Goal: Entertainment & Leisure: Consume media (video, audio)

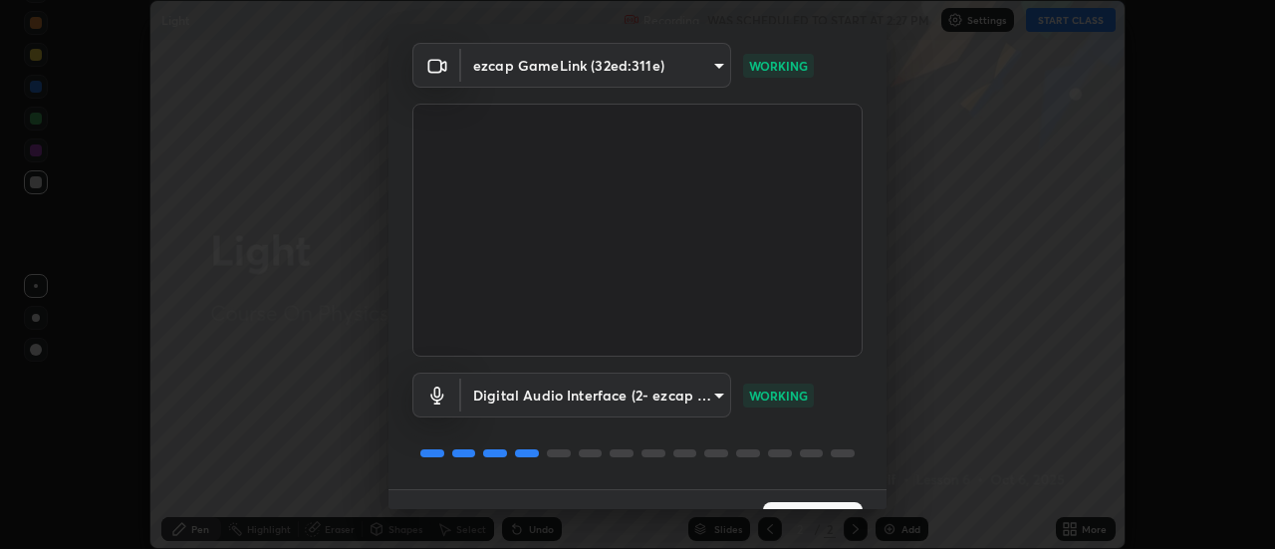
scroll to position [105, 0]
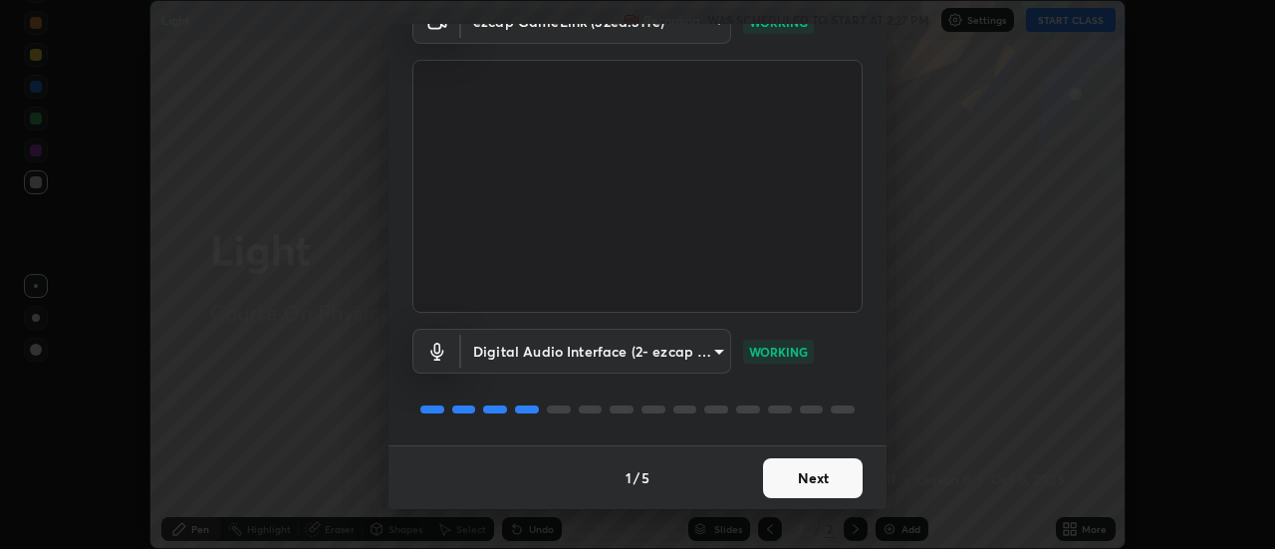
click at [799, 480] on button "Next" at bounding box center [813, 478] width 100 height 40
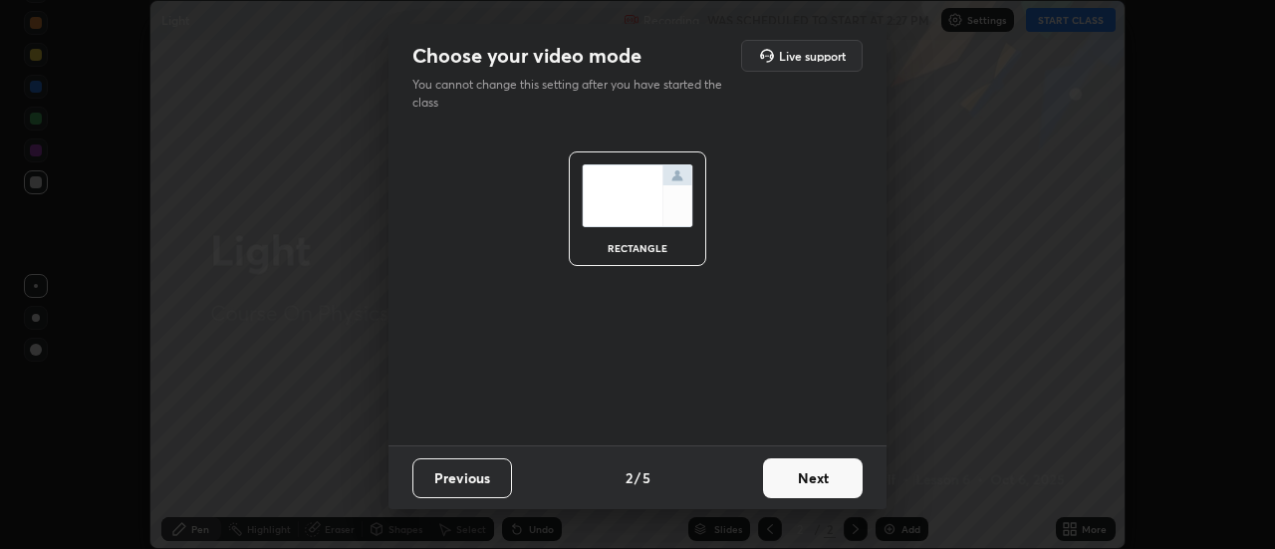
click at [796, 477] on button "Next" at bounding box center [813, 478] width 100 height 40
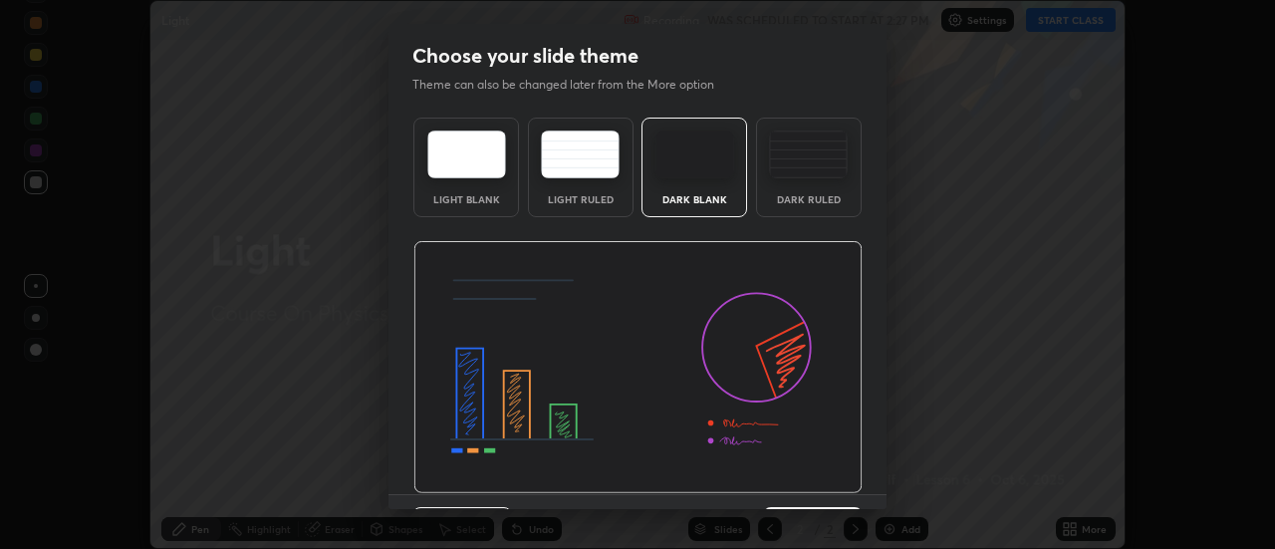
click at [795, 494] on div "Previous 3 / 5 Next" at bounding box center [637, 526] width 498 height 64
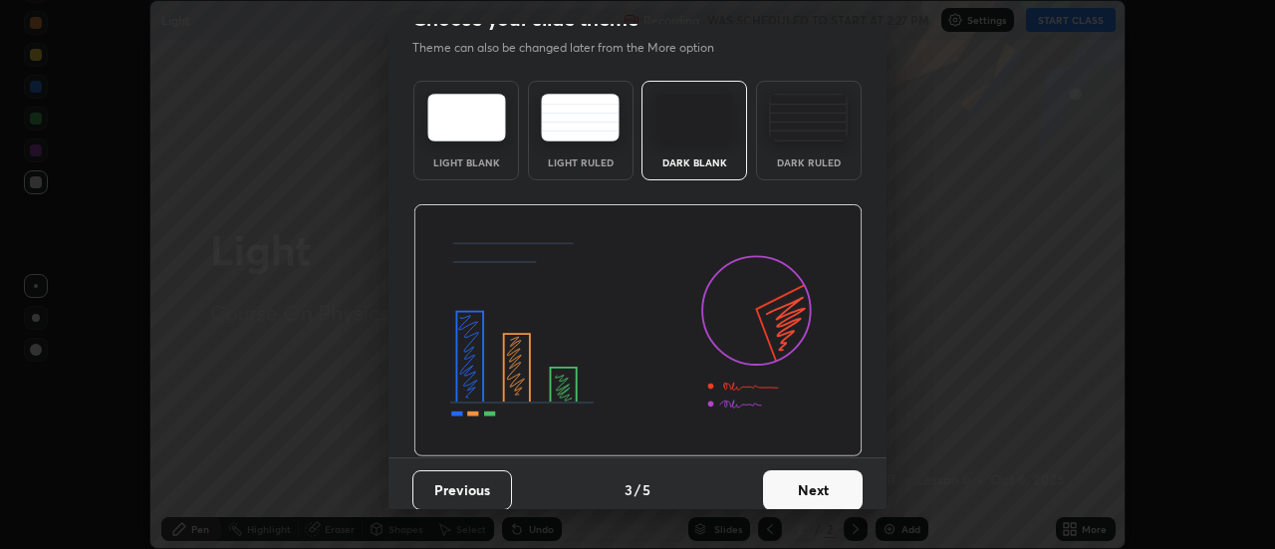
scroll to position [38, 0]
click at [793, 486] on button "Next" at bounding box center [813, 489] width 100 height 40
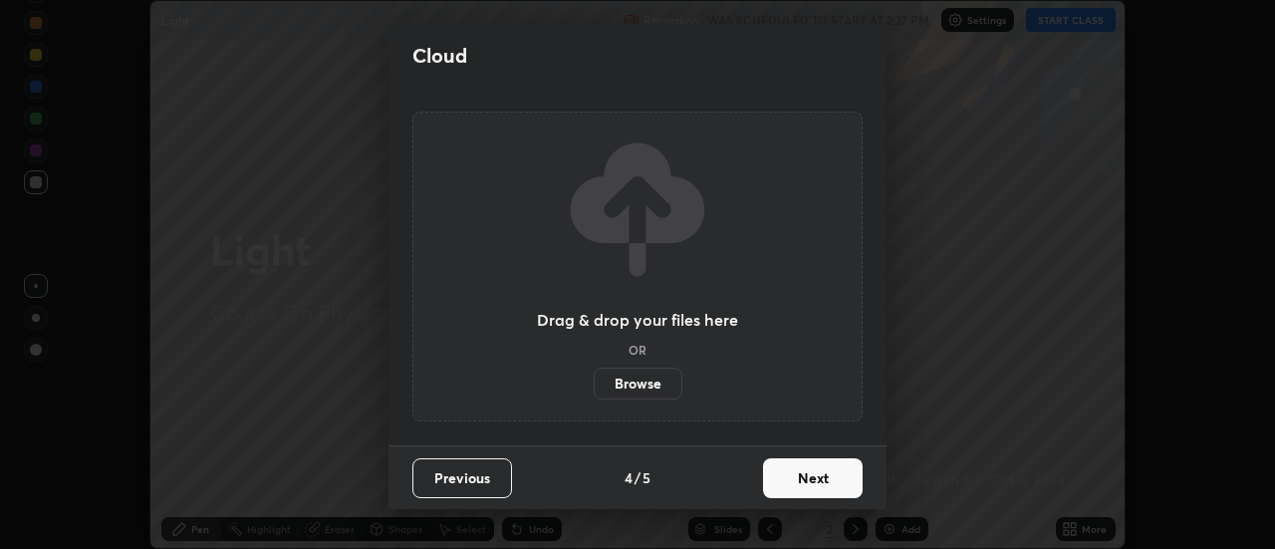
scroll to position [0, 0]
click at [791, 488] on button "Next" at bounding box center [813, 478] width 100 height 40
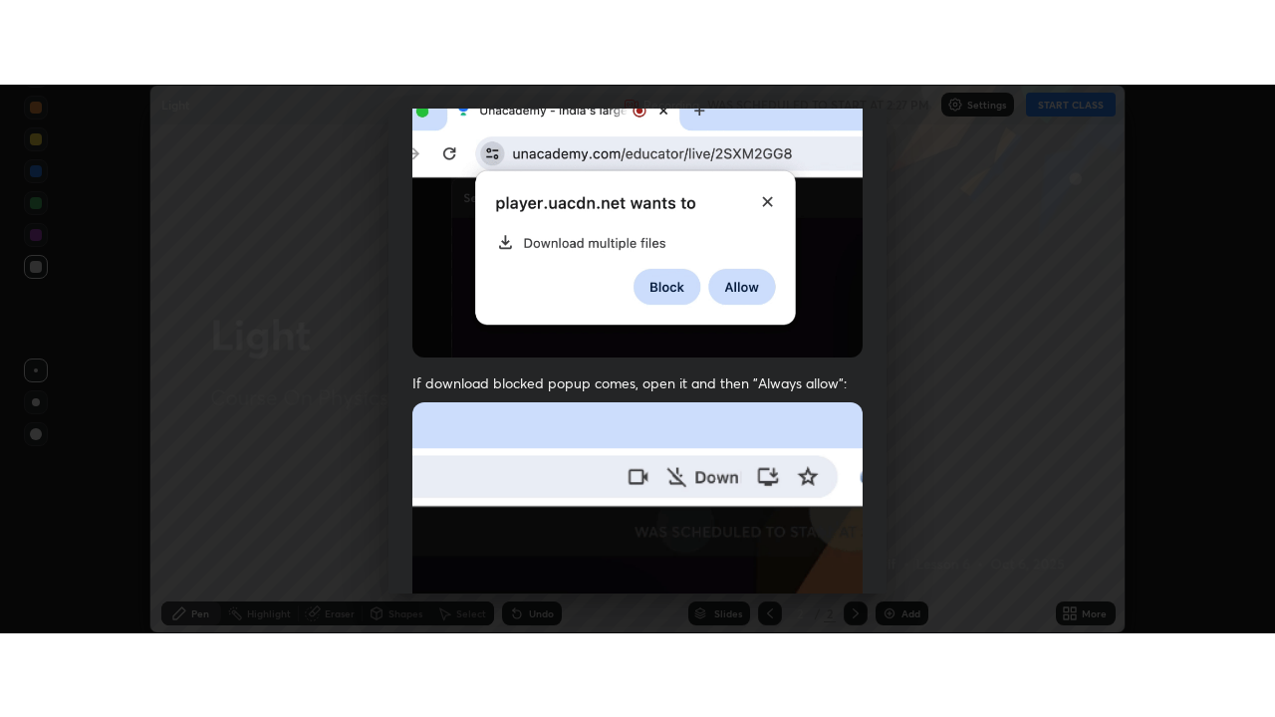
scroll to position [511, 0]
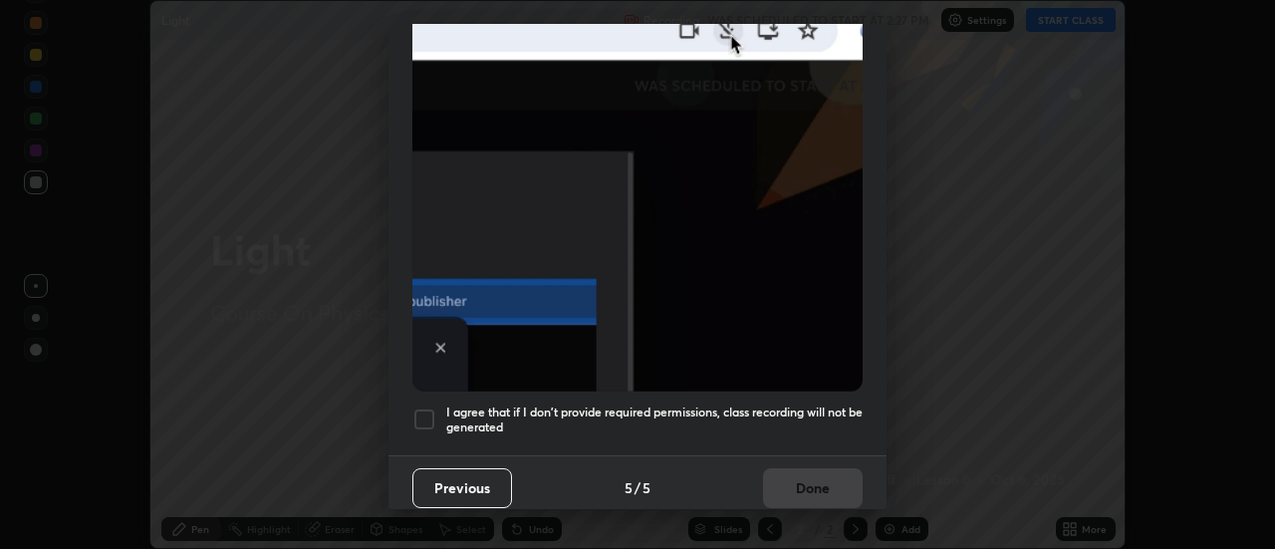
click at [431, 412] on div at bounding box center [424, 419] width 24 height 24
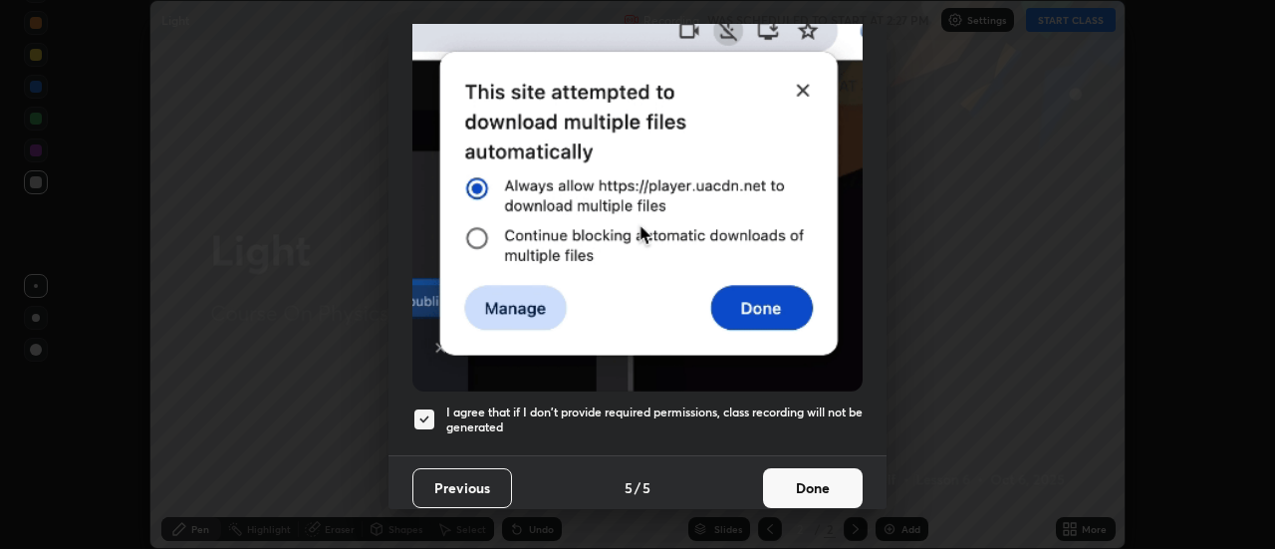
click at [780, 482] on button "Done" at bounding box center [813, 488] width 100 height 40
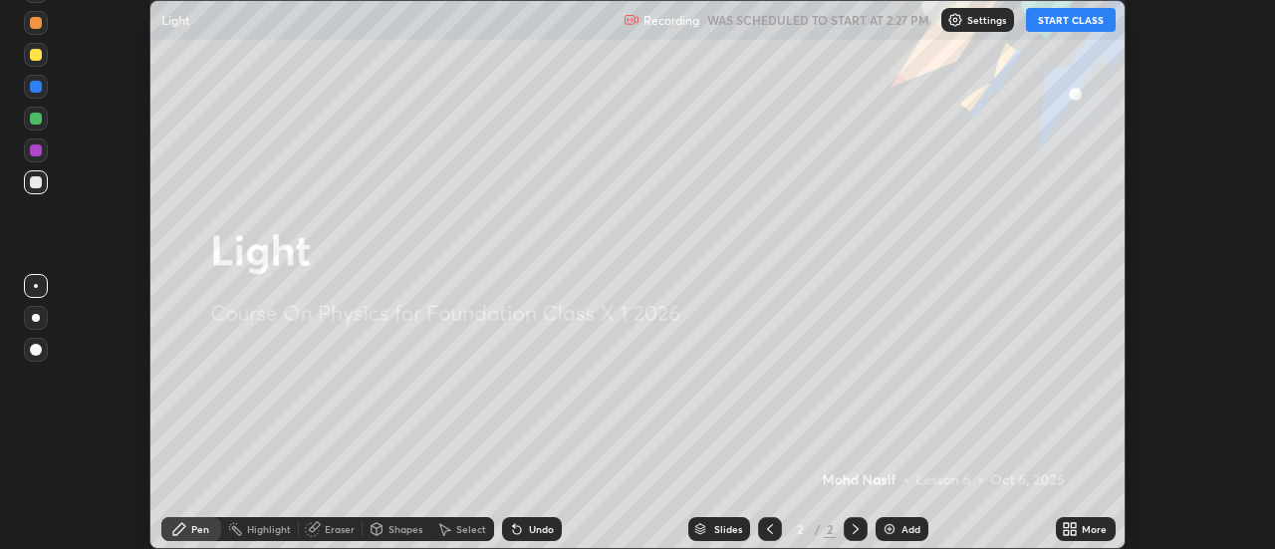
click at [1084, 526] on div "More" at bounding box center [1093, 529] width 25 height 10
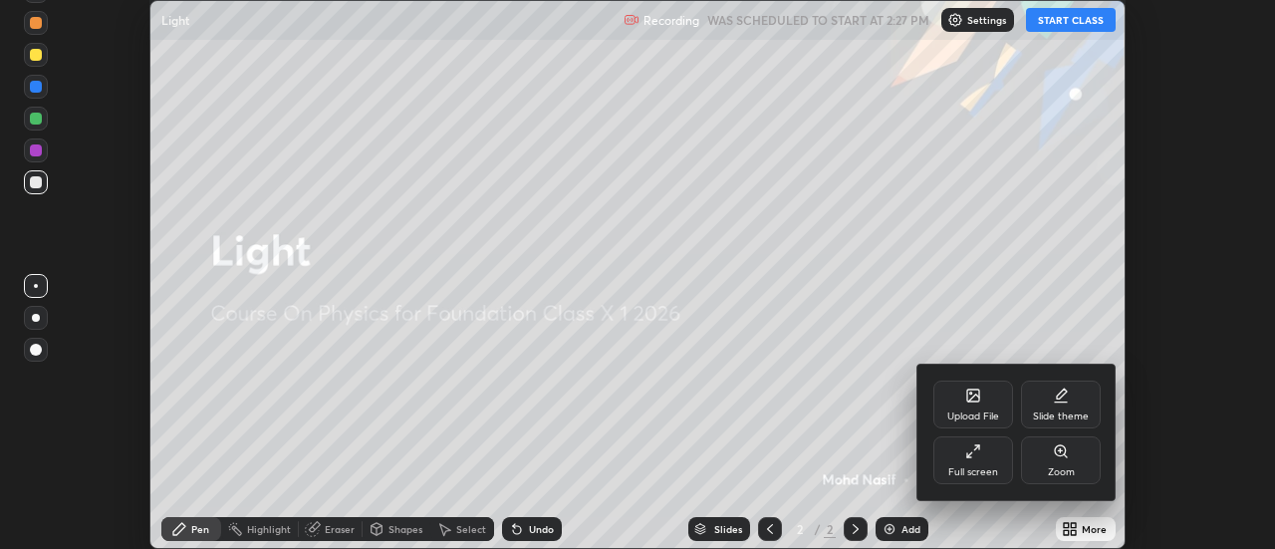
click at [974, 467] on div "Full screen" at bounding box center [973, 472] width 50 height 10
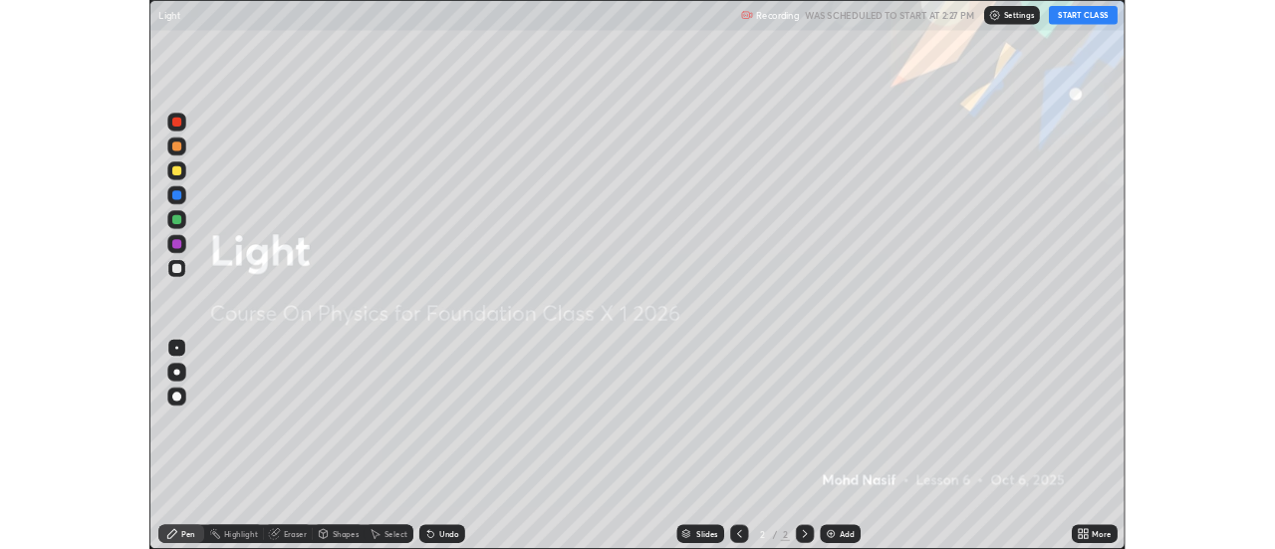
scroll to position [717, 1275]
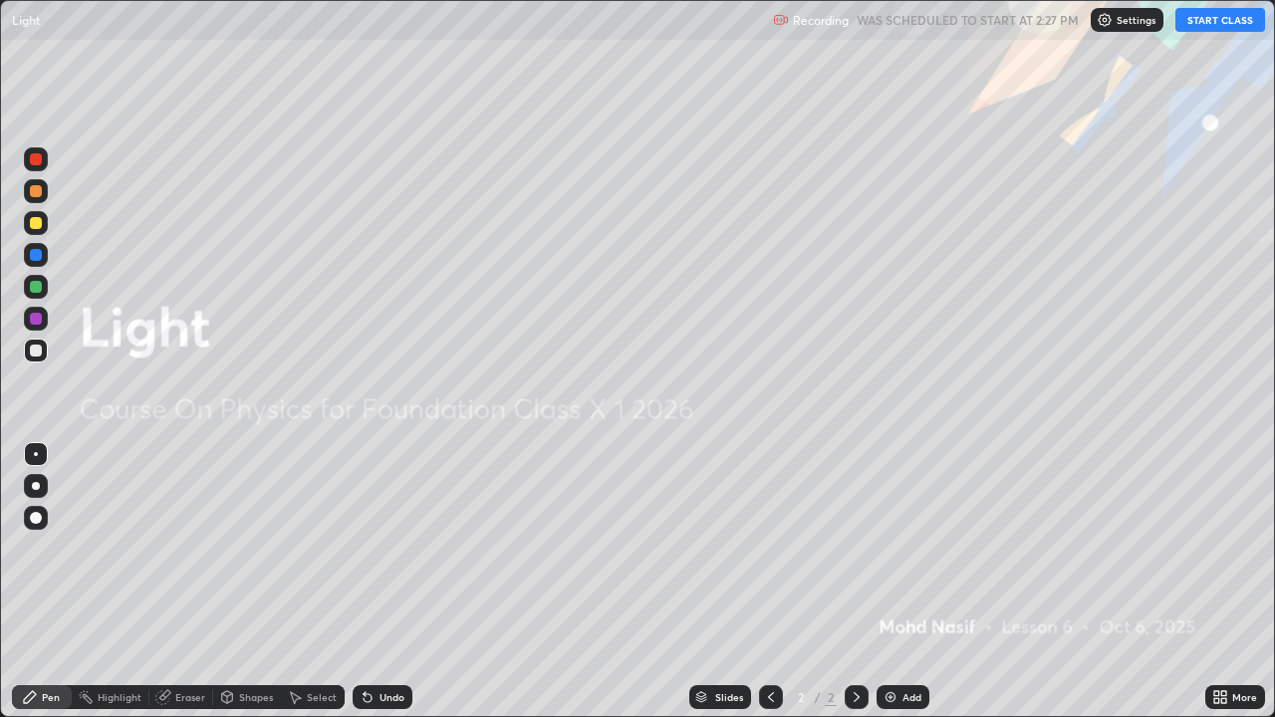
click at [1221, 26] on button "START CLASS" at bounding box center [1220, 20] width 90 height 24
click at [906, 548] on div "Add" at bounding box center [911, 697] width 19 height 10
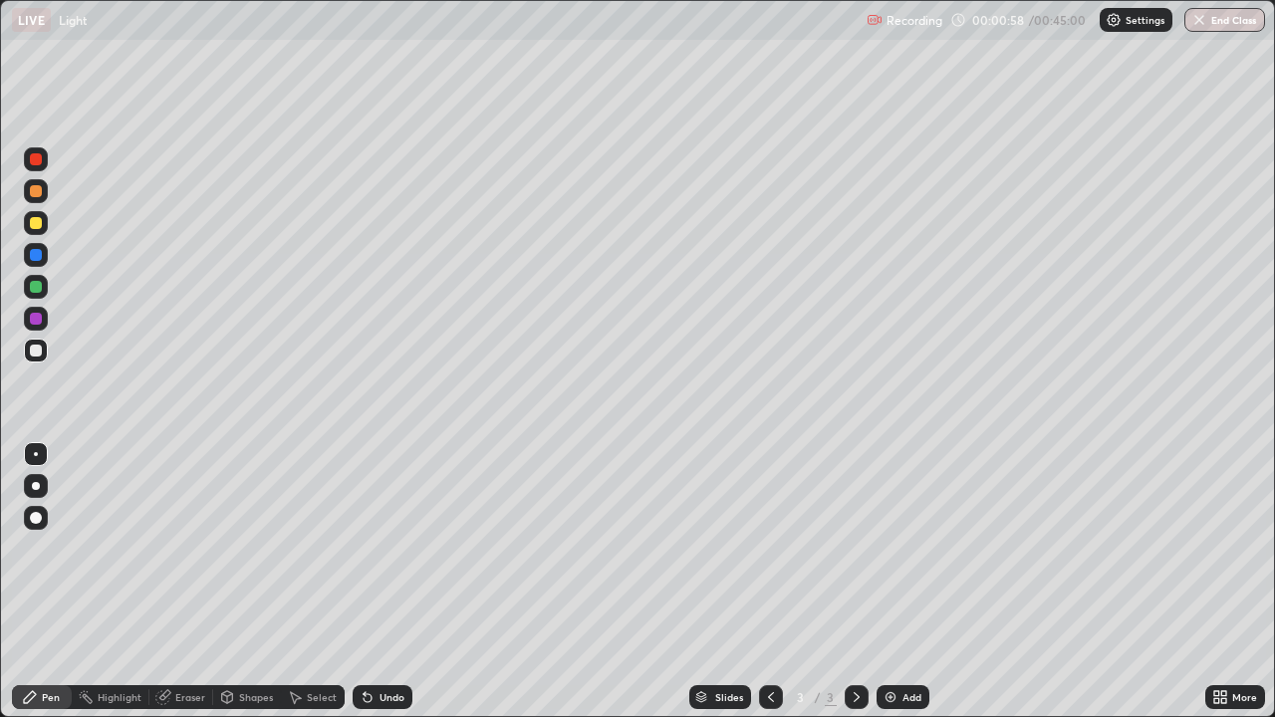
click at [45, 488] on div at bounding box center [36, 486] width 24 height 24
click at [889, 548] on img at bounding box center [890, 697] width 16 height 16
click at [893, 548] on img at bounding box center [890, 697] width 16 height 16
click at [242, 548] on div "Shapes" at bounding box center [256, 697] width 34 height 10
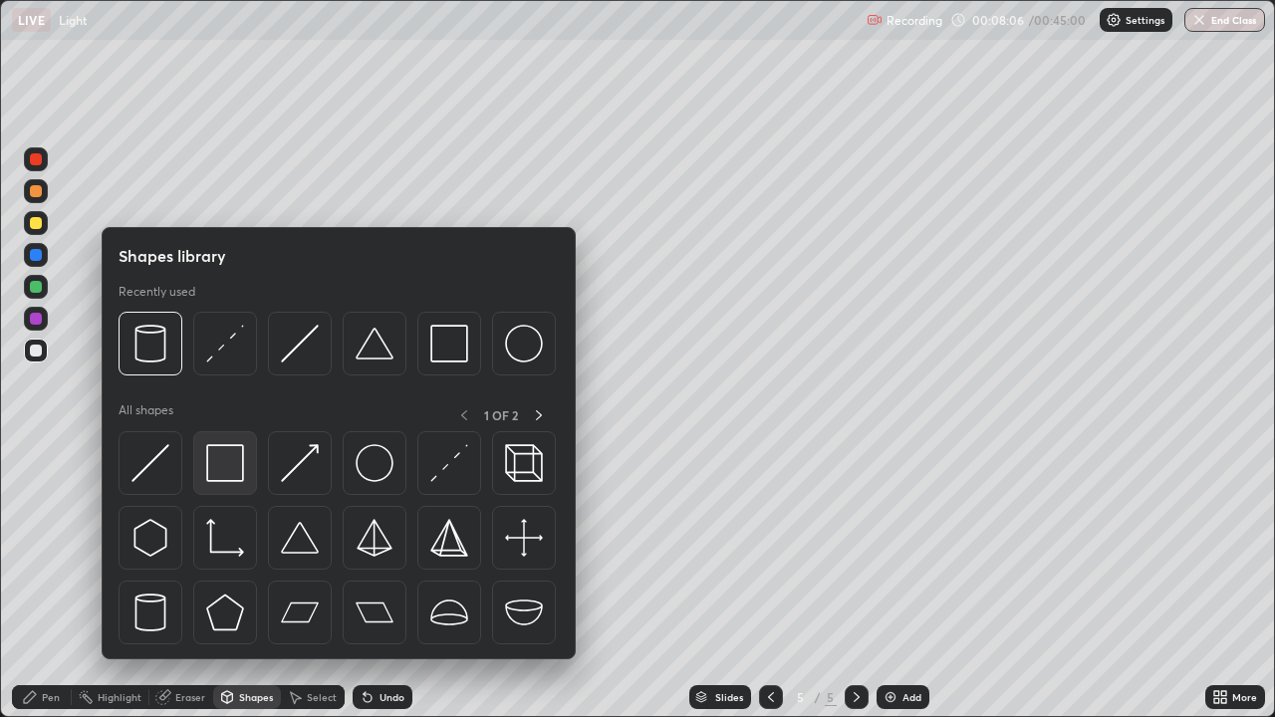
click at [223, 472] on img at bounding box center [225, 463] width 38 height 38
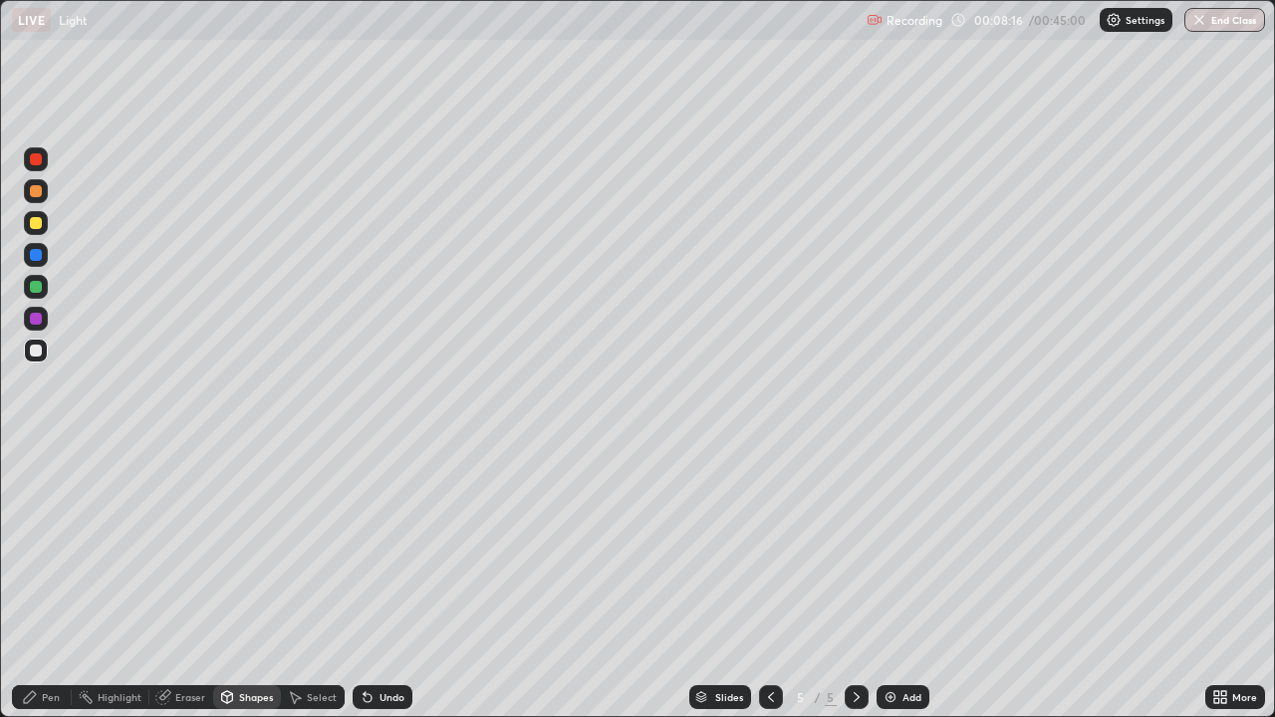
click at [247, 548] on div "Shapes" at bounding box center [247, 697] width 68 height 24
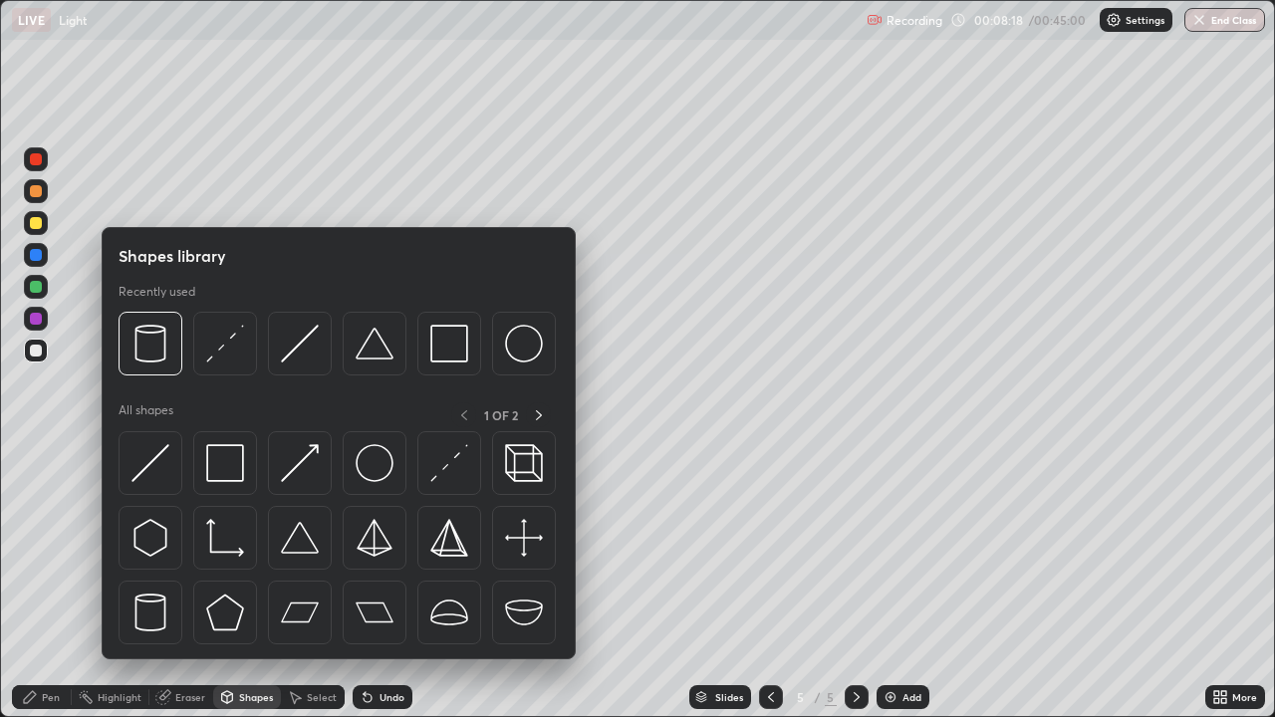
click at [49, 548] on div "Pen" at bounding box center [42, 697] width 60 height 24
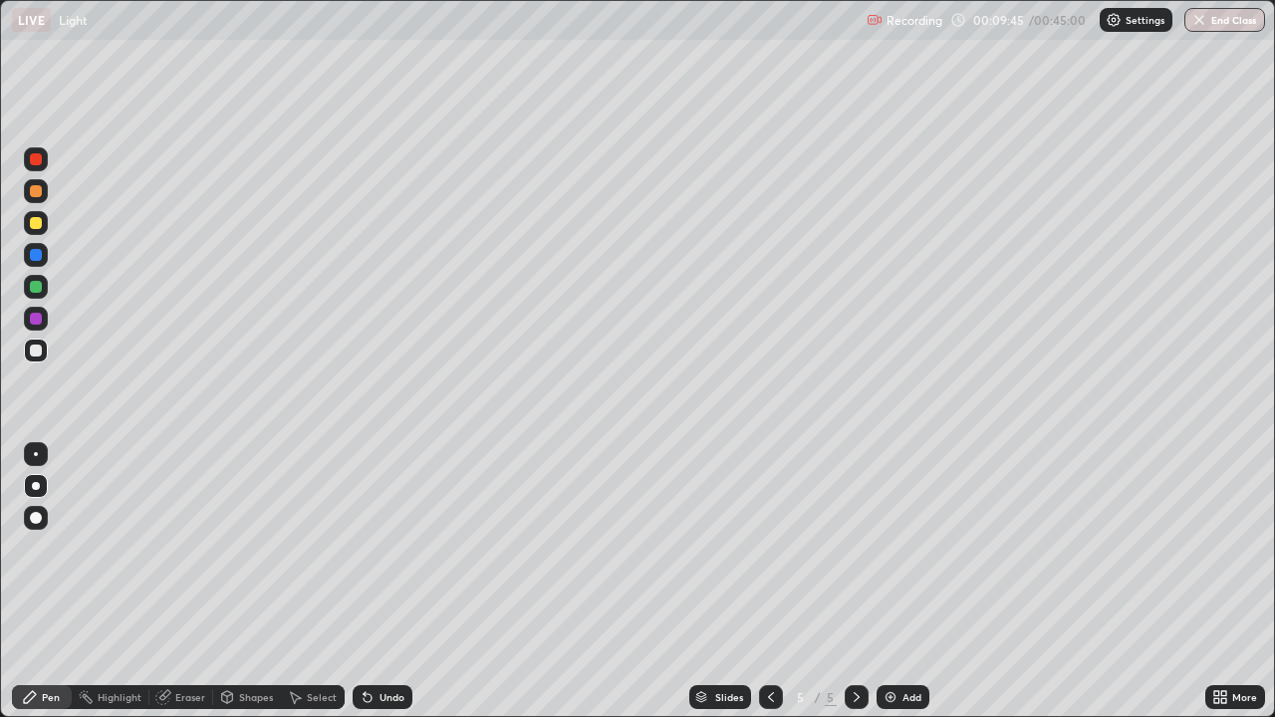
click at [909, 548] on div "Add" at bounding box center [911, 697] width 19 height 10
click at [769, 548] on icon at bounding box center [771, 697] width 16 height 16
click at [853, 548] on icon at bounding box center [856, 697] width 16 height 16
click at [896, 548] on div "Add" at bounding box center [902, 697] width 53 height 24
click at [241, 548] on div "Shapes" at bounding box center [256, 697] width 34 height 10
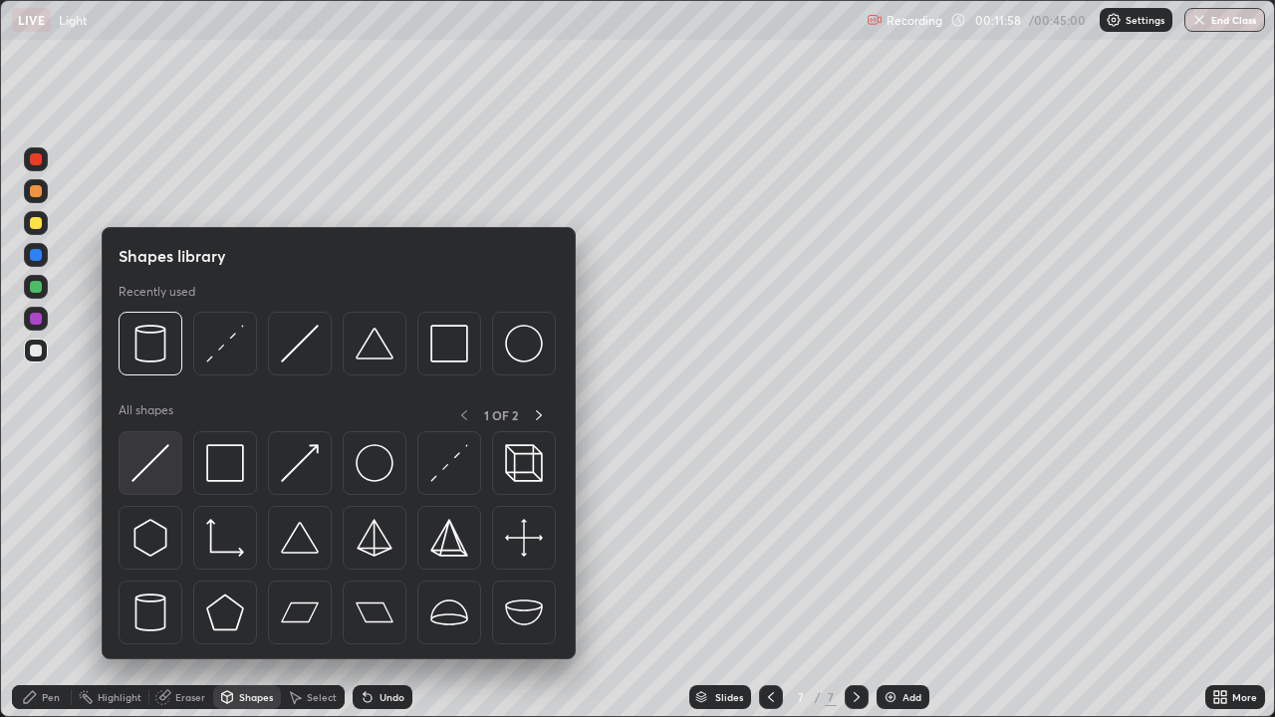
click at [150, 477] on img at bounding box center [150, 463] width 38 height 38
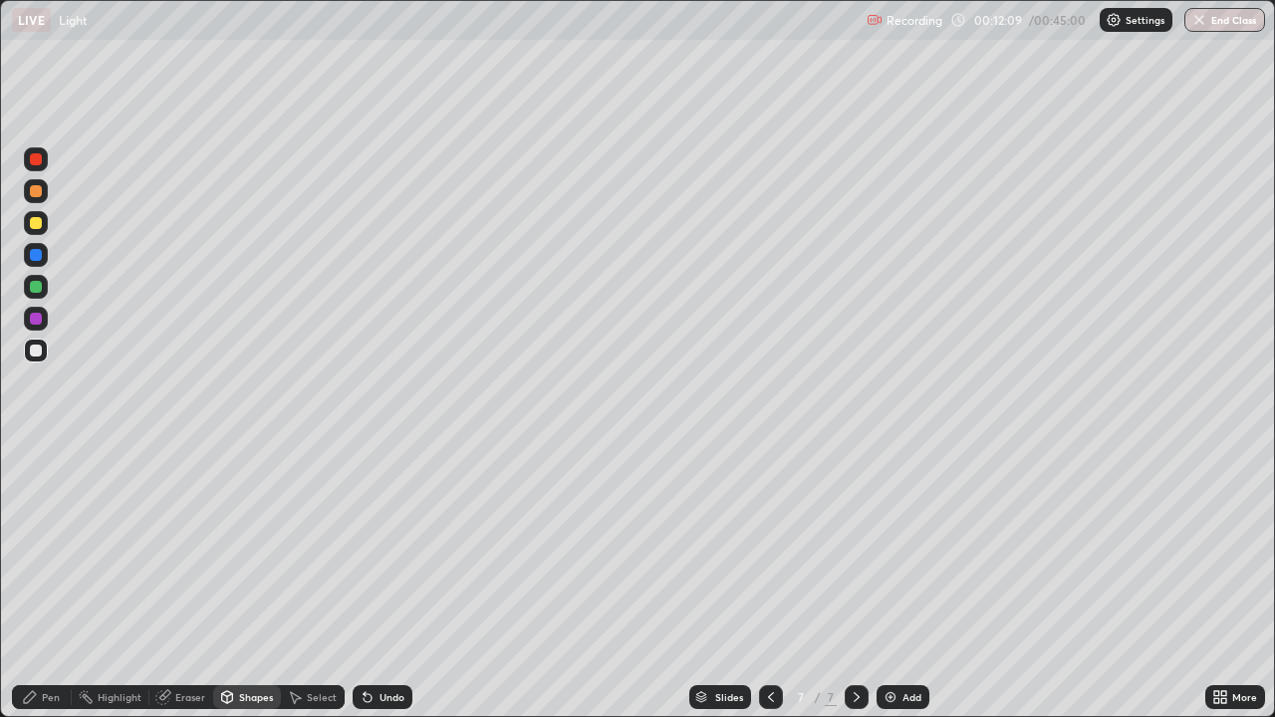
click at [232, 548] on icon at bounding box center [227, 697] width 16 height 16
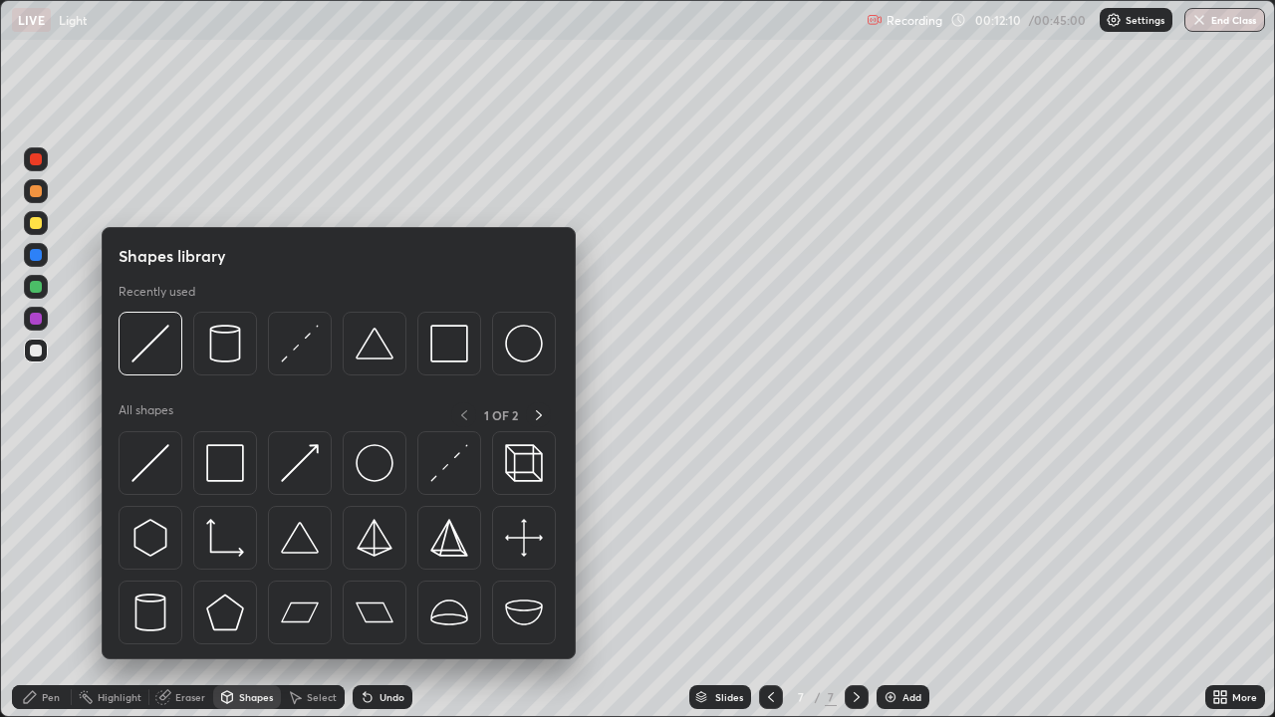
click at [214, 548] on div "Shapes" at bounding box center [247, 697] width 68 height 24
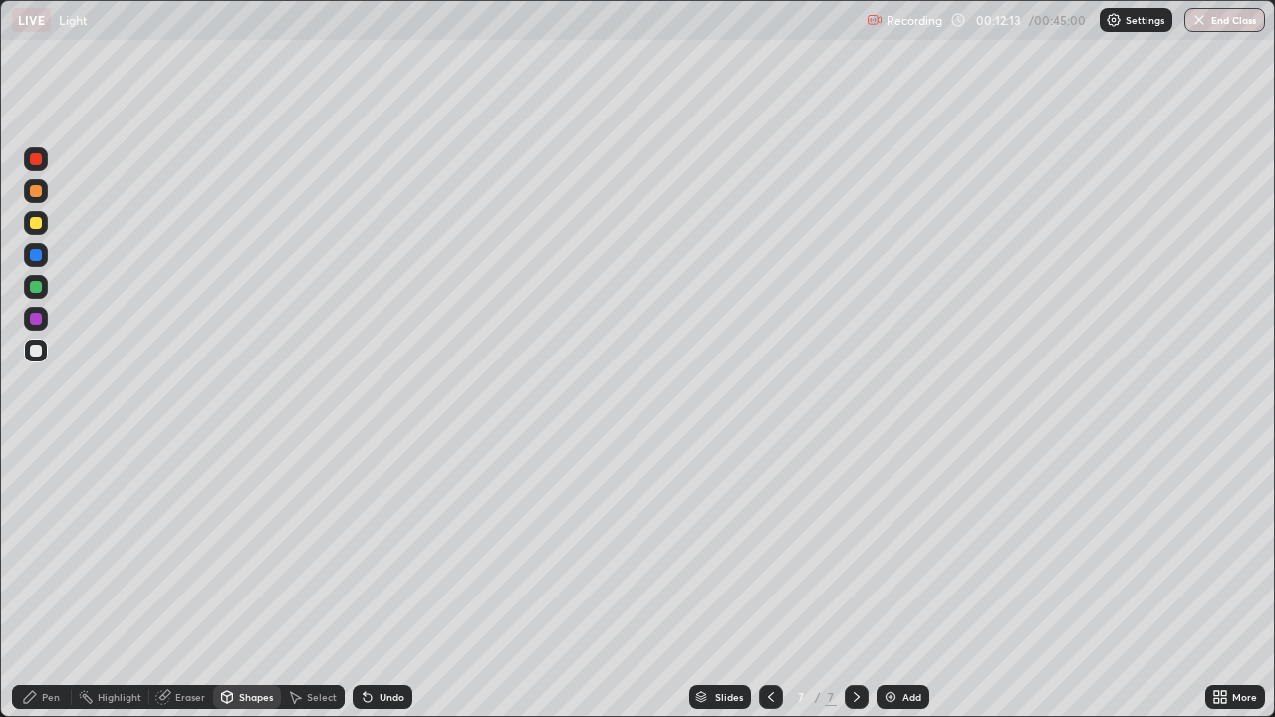
click at [42, 548] on div "Pen" at bounding box center [51, 697] width 18 height 10
click at [49, 548] on div "Pen" at bounding box center [51, 697] width 18 height 10
click at [41, 260] on div at bounding box center [36, 255] width 24 height 24
click at [39, 320] on div at bounding box center [36, 319] width 12 height 12
click at [898, 548] on div "Add" at bounding box center [902, 697] width 53 height 24
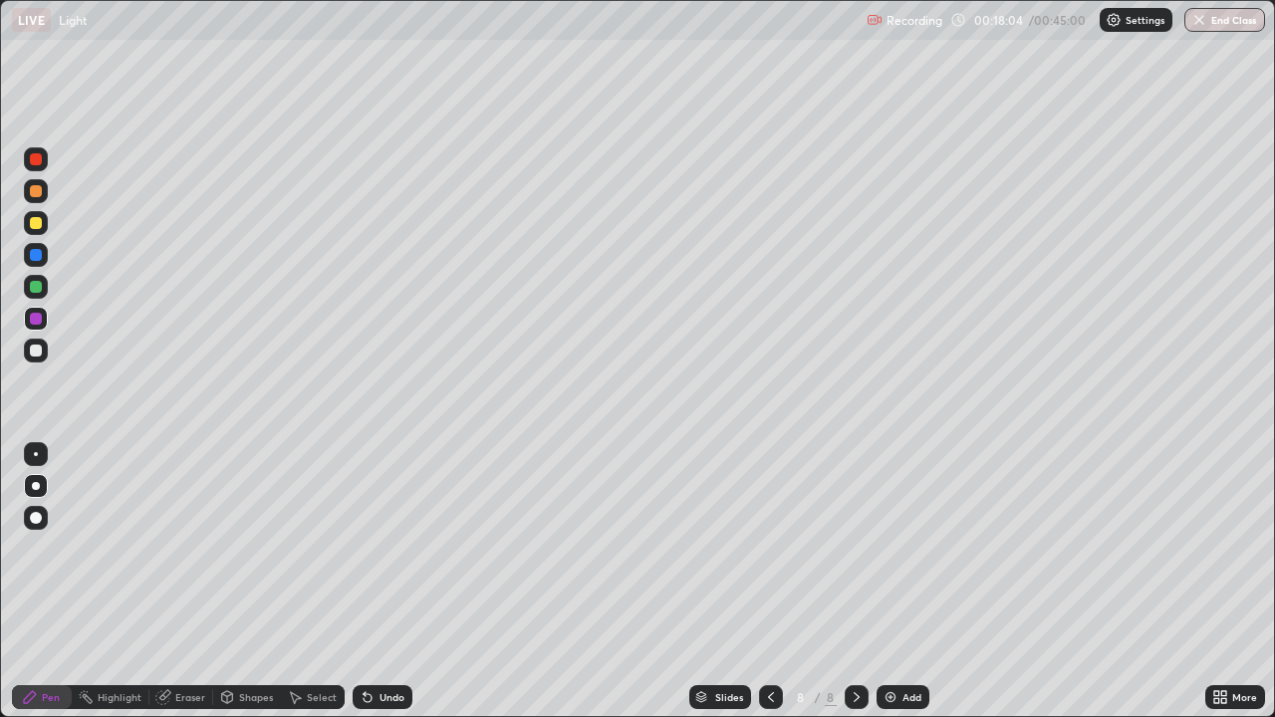
click at [35, 230] on div at bounding box center [36, 223] width 24 height 24
click at [902, 548] on div "Add" at bounding box center [911, 697] width 19 height 10
click at [769, 548] on icon at bounding box center [771, 697] width 16 height 16
click at [902, 548] on div "Add" at bounding box center [911, 697] width 19 height 10
click at [891, 548] on img at bounding box center [890, 697] width 16 height 16
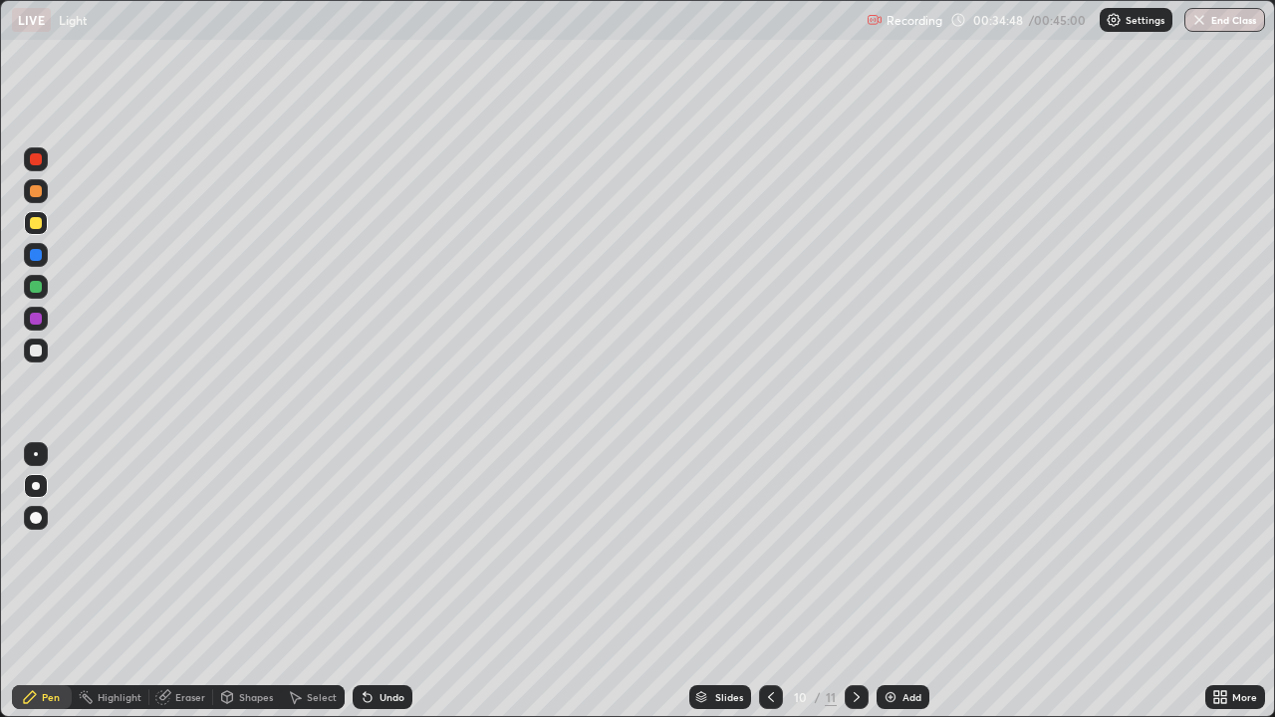
click at [896, 548] on img at bounding box center [890, 697] width 16 height 16
click at [768, 548] on icon at bounding box center [771, 697] width 16 height 16
click at [853, 548] on icon at bounding box center [856, 697] width 6 height 10
click at [909, 548] on div "Add" at bounding box center [911, 697] width 19 height 10
click at [1230, 25] on button "End Class" at bounding box center [1225, 20] width 79 height 24
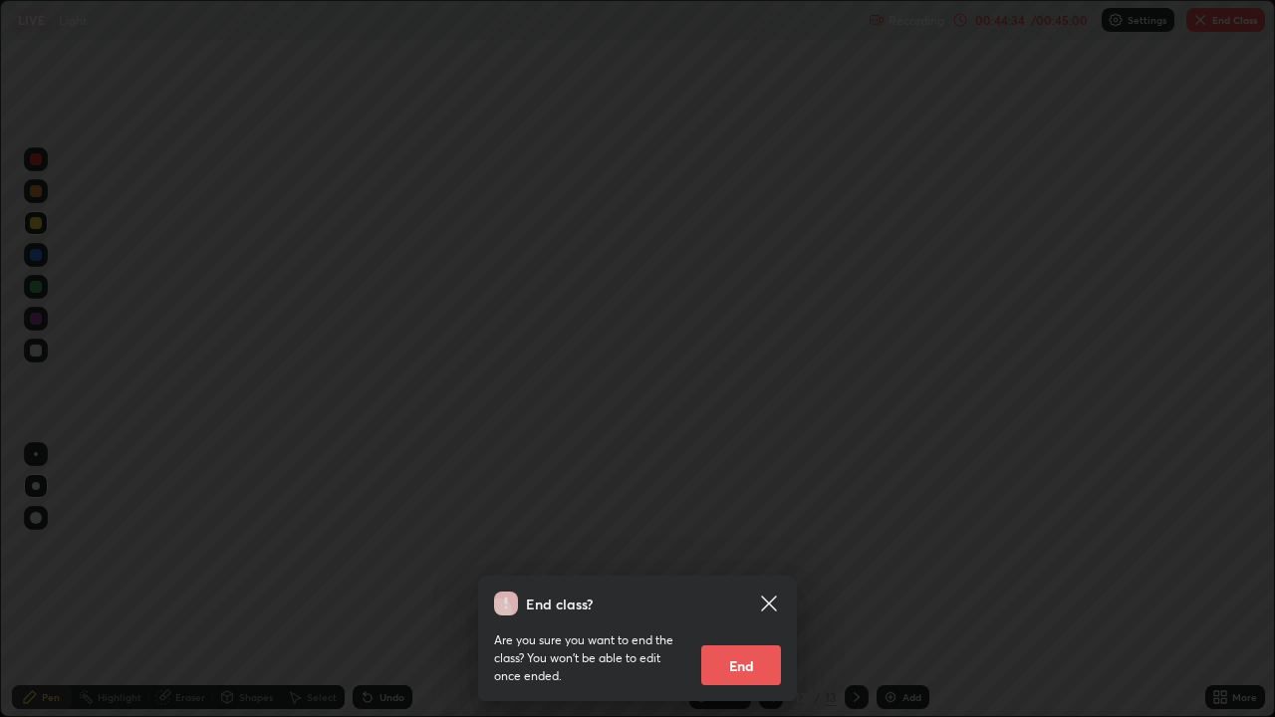
click at [746, 548] on button "End" at bounding box center [741, 665] width 80 height 40
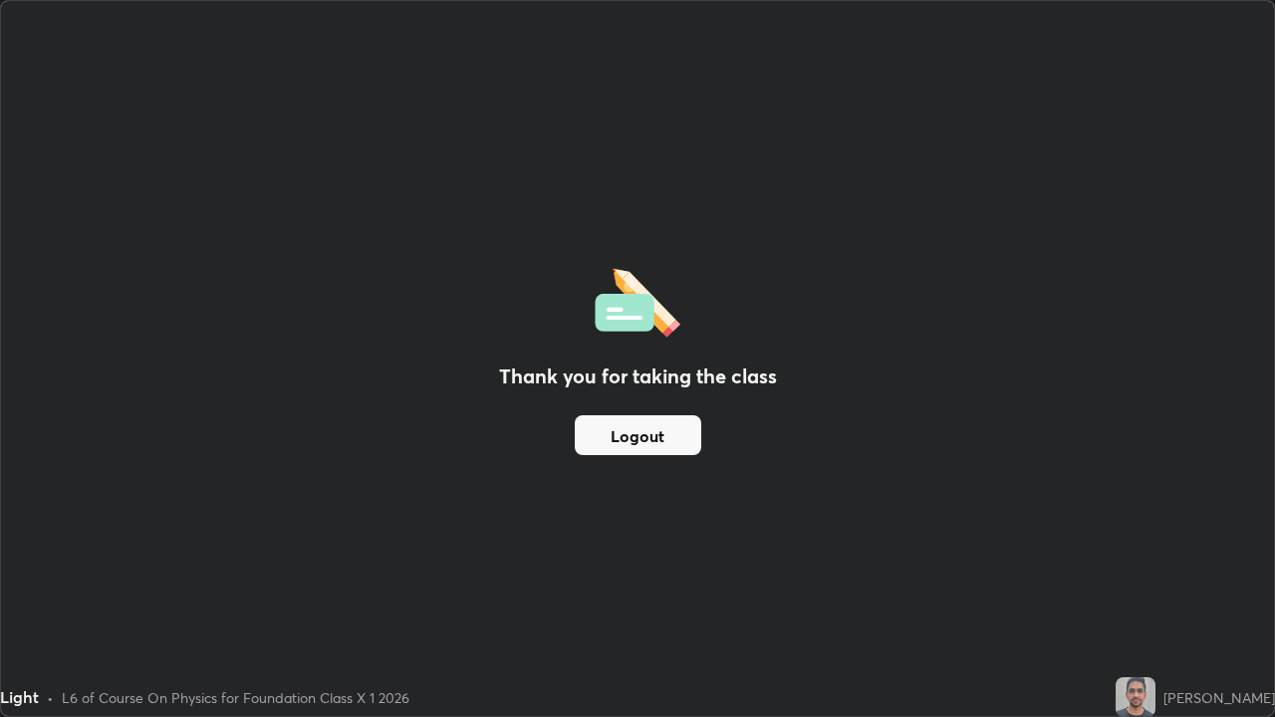
click at [656, 439] on button "Logout" at bounding box center [638, 435] width 126 height 40
click at [658, 431] on button "Logout" at bounding box center [638, 435] width 126 height 40
click at [1268, 357] on div "Thank you for taking the class Logout" at bounding box center [637, 358] width 1273 height 715
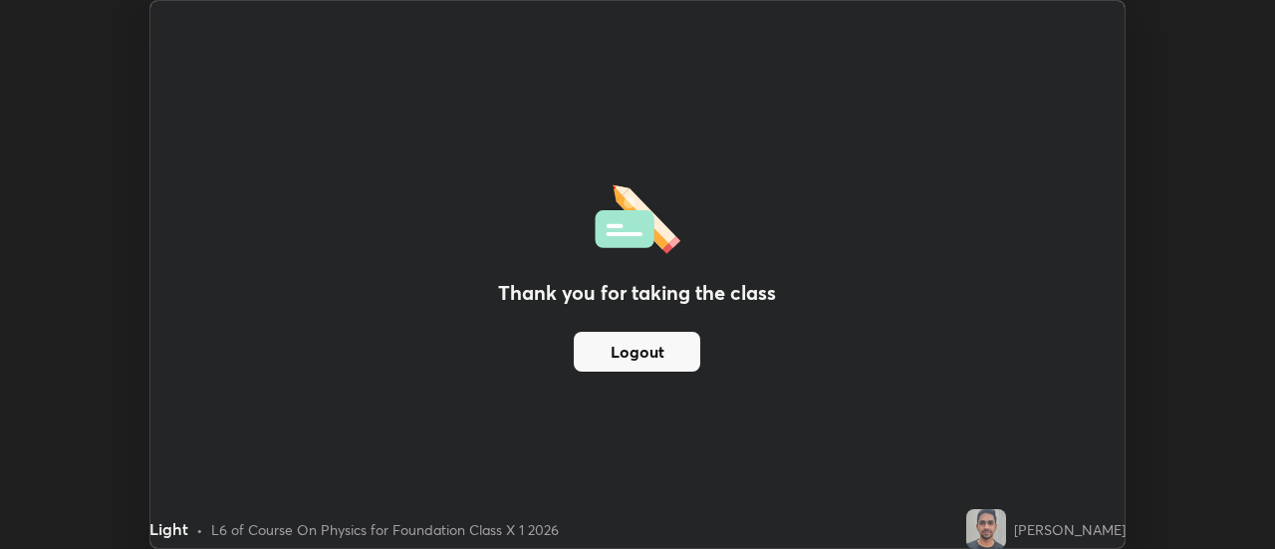
scroll to position [99032, 98306]
